Goal: Information Seeking & Learning: Learn about a topic

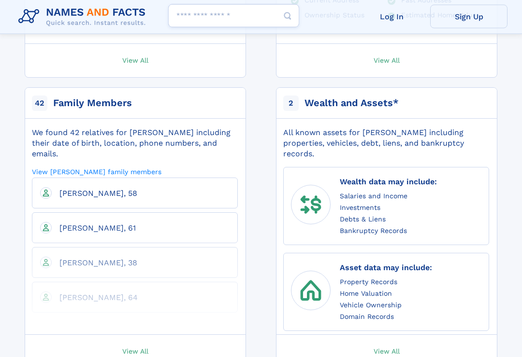
scroll to position [473, 0]
click at [144, 347] on span "View All" at bounding box center [135, 351] width 26 height 9
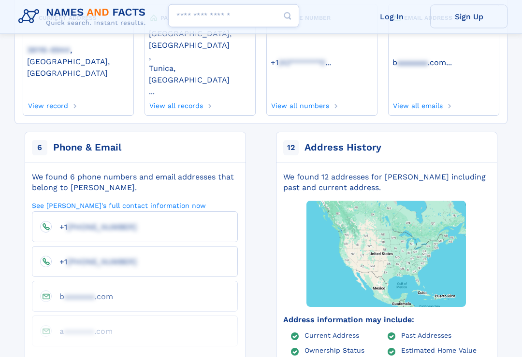
scroll to position [142, 0]
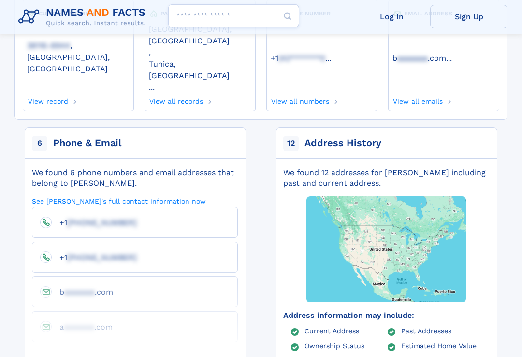
click at [412, 189] on div "Address information may include: Current Address Past Addresses Ownership Statu…" at bounding box center [386, 272] width 206 height 167
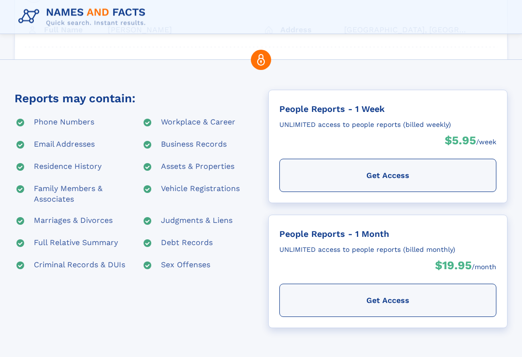
scroll to position [120, 0]
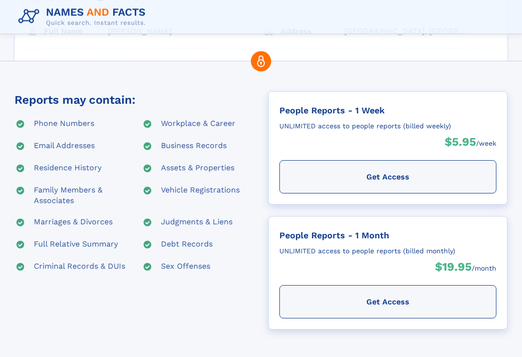
click at [85, 197] on div "Family Members & Associates" at bounding box center [80, 195] width 93 height 21
click at [93, 194] on div "Family Members & Associates" at bounding box center [80, 195] width 93 height 21
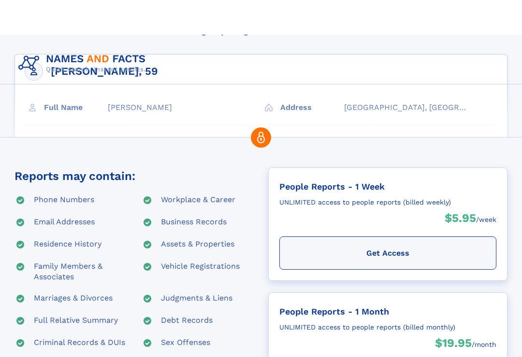
scroll to position [0, 0]
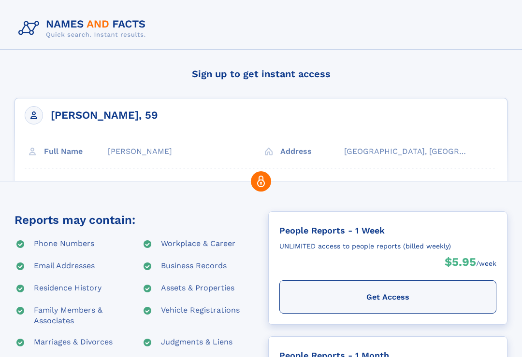
click at [264, 154] on div "[PERSON_NAME], 59 Full Name [PERSON_NAME] Address" at bounding box center [260, 167] width 493 height 138
click at [302, 158] on div "[PERSON_NAME], 59 Full Name [PERSON_NAME] Address" at bounding box center [260, 167] width 493 height 138
